Goal: Find specific page/section: Find specific page/section

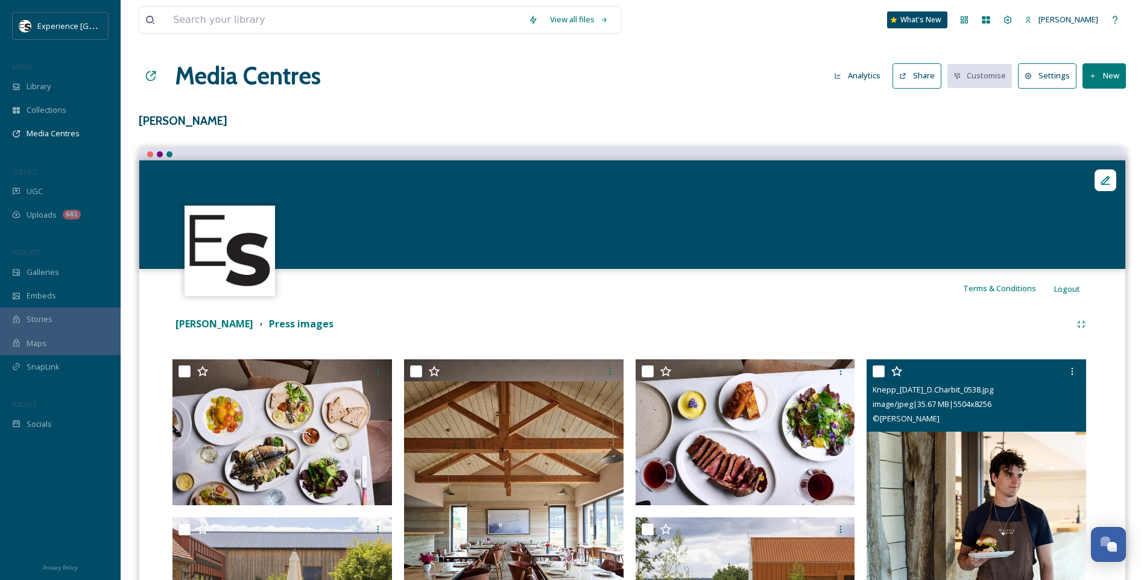
click at [967, 485] on img at bounding box center [977, 523] width 220 height 329
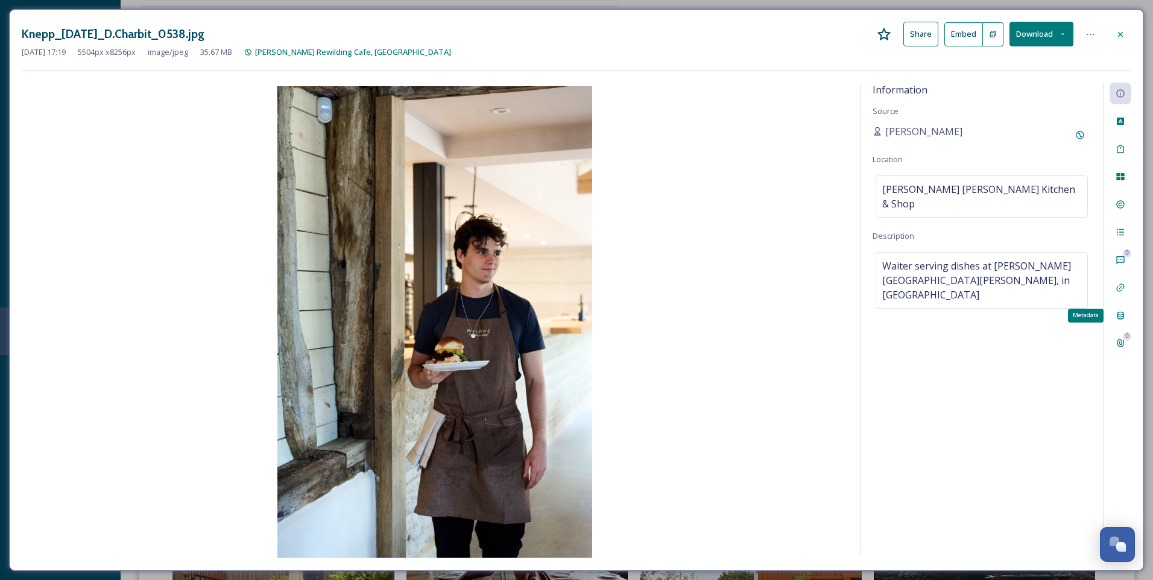
click at [1124, 316] on icon at bounding box center [1120, 316] width 7 height 8
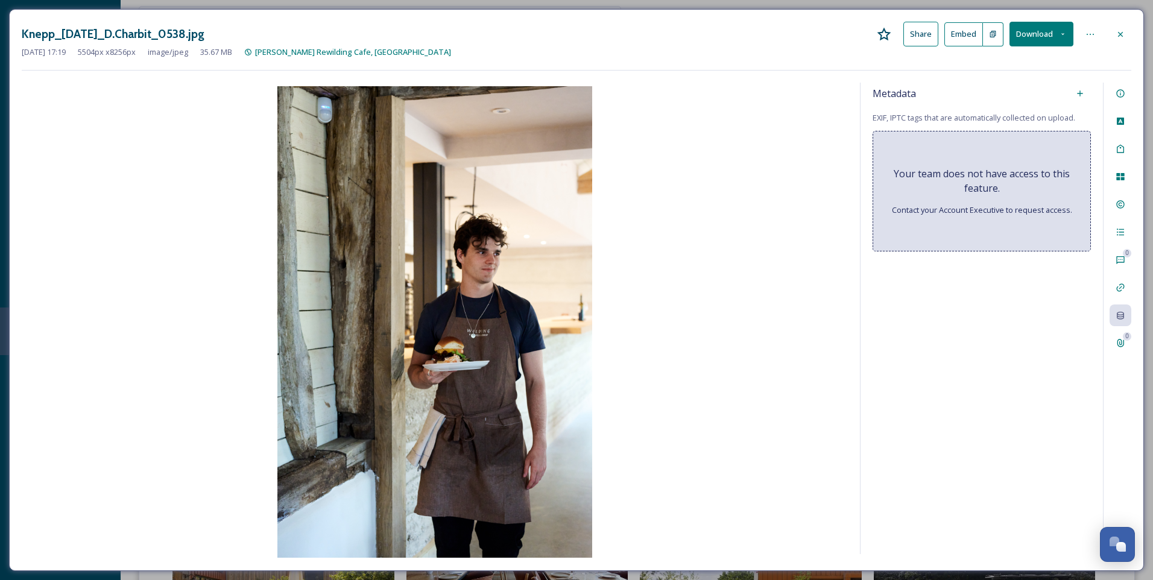
click at [990, 207] on span "Contact your Account Executive to request access." at bounding box center [982, 209] width 180 height 11
click at [1120, 95] on icon at bounding box center [1121, 94] width 10 height 10
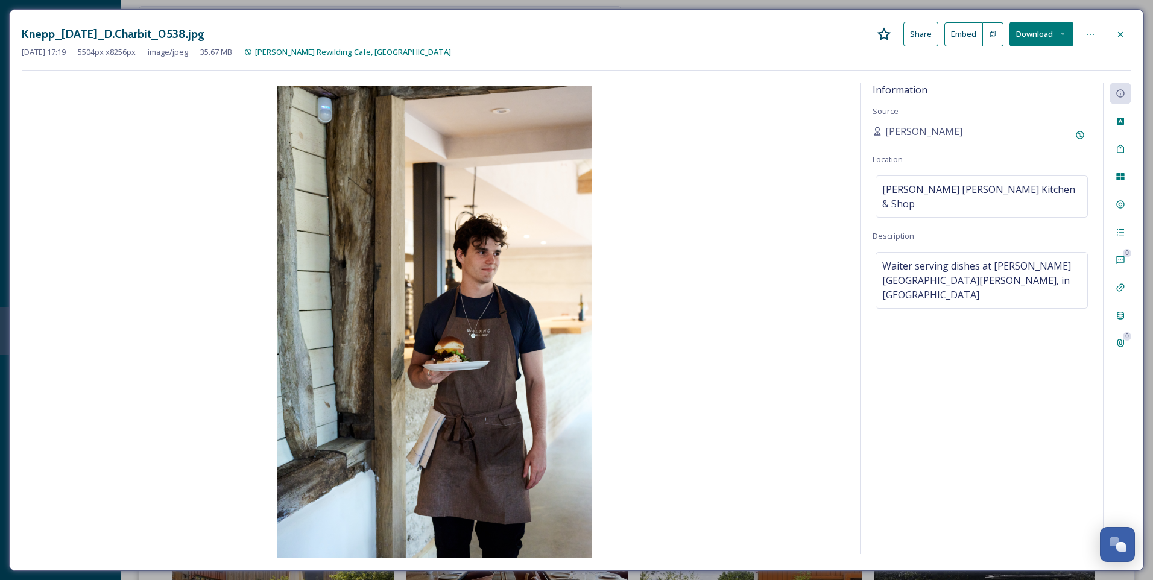
click at [1121, 30] on icon at bounding box center [1121, 35] width 10 height 10
